Goal: Information Seeking & Learning: Learn about a topic

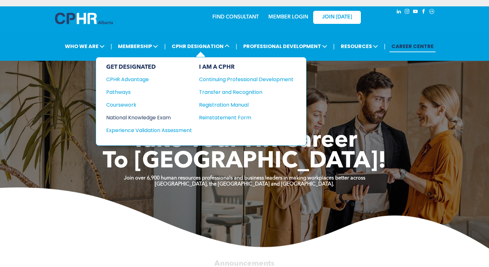
click at [131, 116] on div "National Knowledge Exam" at bounding box center [144, 117] width 77 height 8
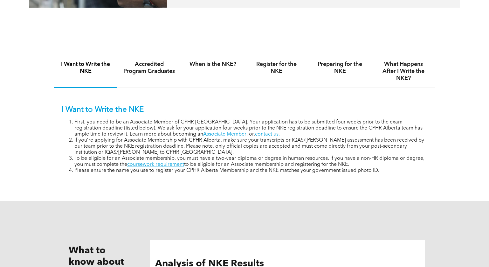
scroll to position [381, 0]
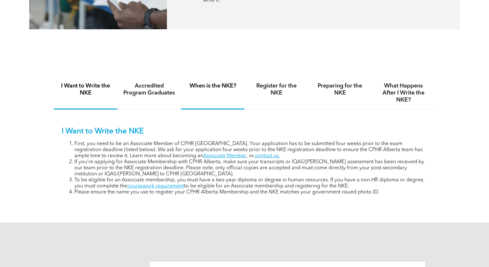
click at [219, 85] on h4 "When is the NKE?" at bounding box center [213, 85] width 52 height 7
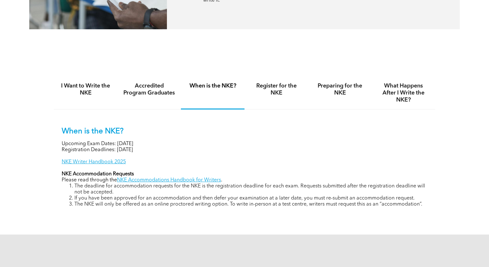
drag, startPoint x: 164, startPoint y: 150, endPoint x: 120, endPoint y: 143, distance: 44.7
click at [120, 143] on div "When is the NKE? Upcoming Exam Dates: [DATE] Registration Deadlines: [DATE] NKE…" at bounding box center [245, 167] width 366 height 80
drag, startPoint x: 120, startPoint y: 143, endPoint x: 163, endPoint y: 154, distance: 44.1
click at [163, 154] on div "When is the NKE? Upcoming Exam Dates: [DATE] Registration Deadlines: [DATE] NKE…" at bounding box center [245, 167] width 366 height 80
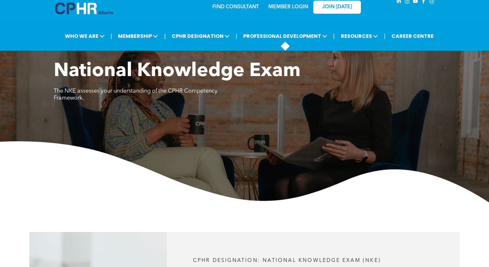
scroll to position [0, 0]
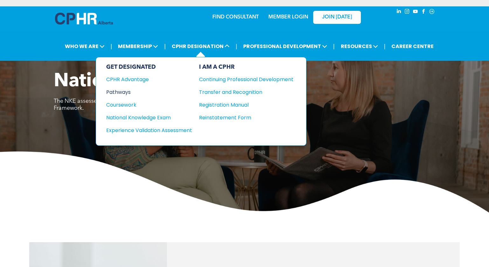
click at [127, 93] on div "Pathways" at bounding box center [144, 92] width 77 height 8
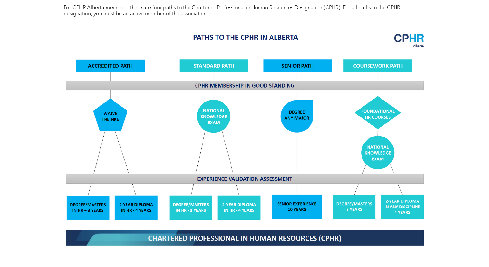
scroll to position [509, 0]
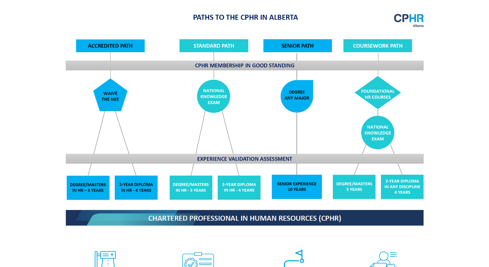
click at [242, 182] on img at bounding box center [244, 119] width 368 height 222
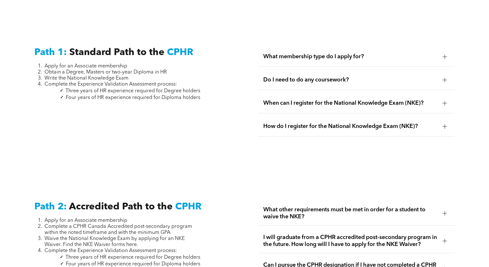
scroll to position [731, 0]
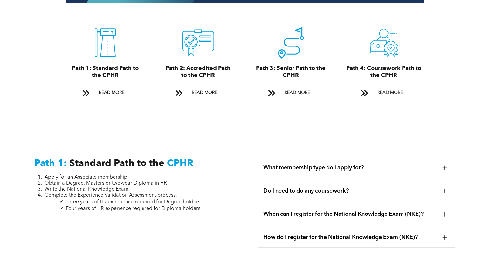
click at [352, 164] on span "What membership type do I apply for?" at bounding box center [350, 167] width 174 height 7
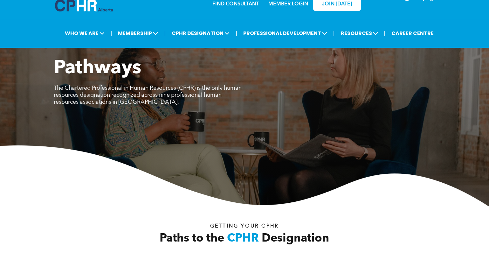
scroll to position [0, 0]
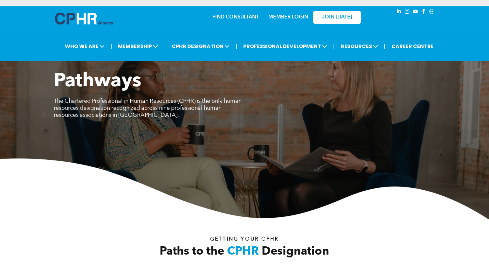
click at [282, 19] on link "MEMBER LOGIN" at bounding box center [288, 17] width 40 height 5
